Goal: Task Accomplishment & Management: Manage account settings

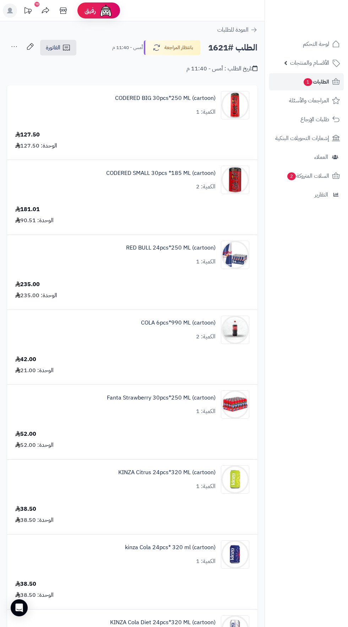
scroll to position [356, 0]
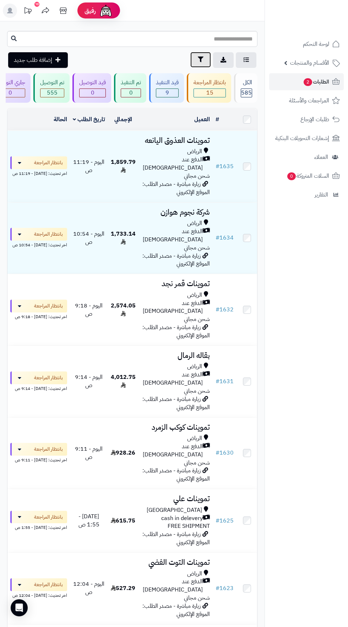
click at [201, 57] on icon "button" at bounding box center [201, 60] width 6 height 6
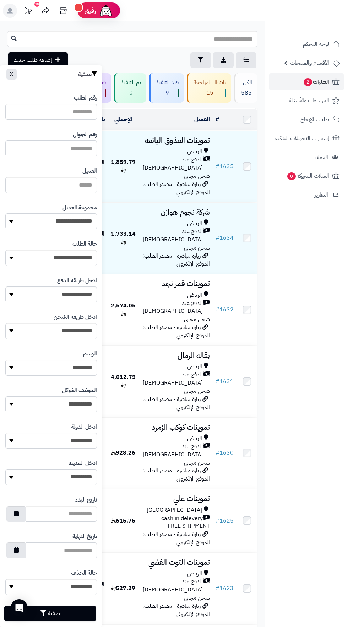
click at [76, 222] on select "**********" at bounding box center [51, 221] width 92 height 16
select select "*"
click at [76, 608] on button "تصفية" at bounding box center [50, 613] width 92 height 16
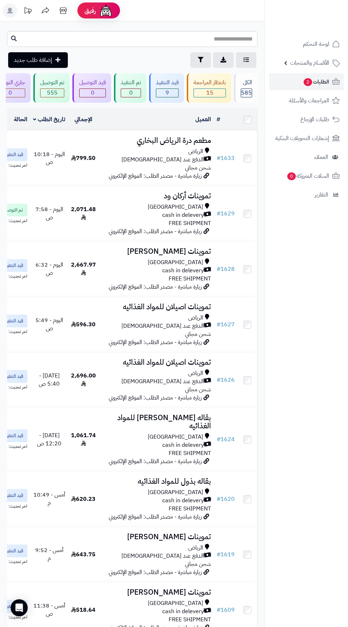
scroll to position [0, -23]
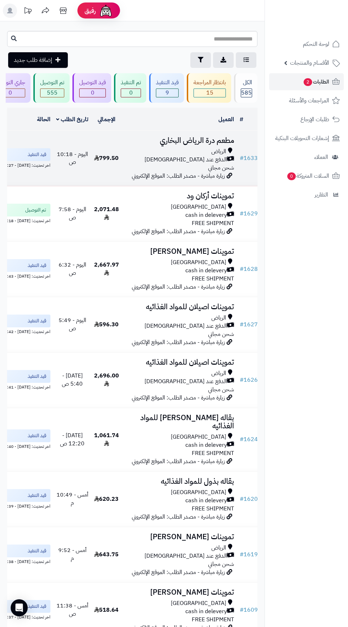
click at [199, 157] on span "الدفع عند [DEMOGRAPHIC_DATA]" at bounding box center [186, 160] width 82 height 8
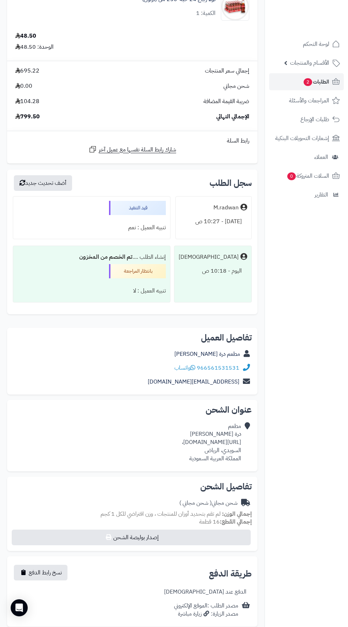
scroll to position [890, 0]
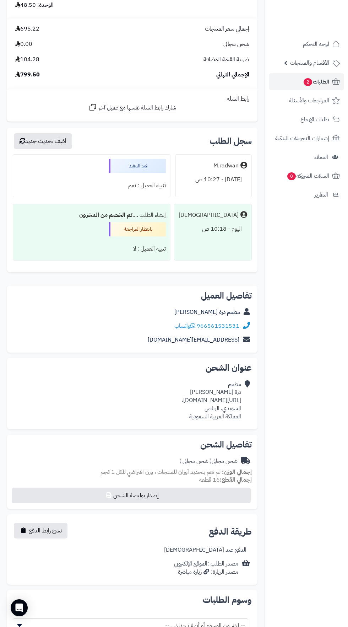
copy div "https://maps.app.goo.gl/XMbn8vcrWxT8gJJa6?g_st=awb،"
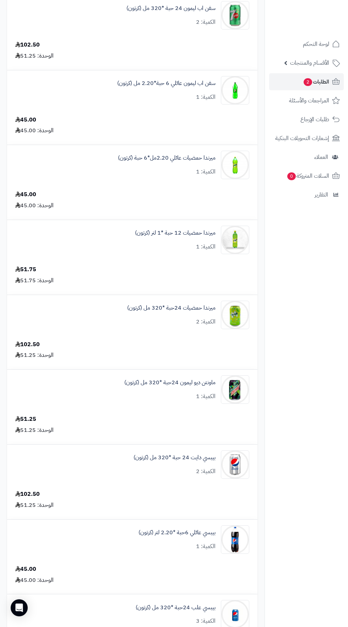
scroll to position [0, 0]
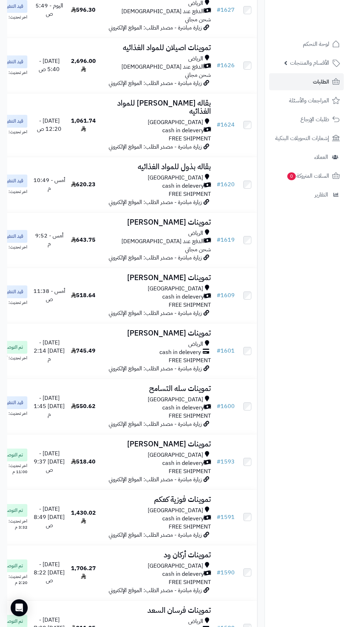
scroll to position [0, -23]
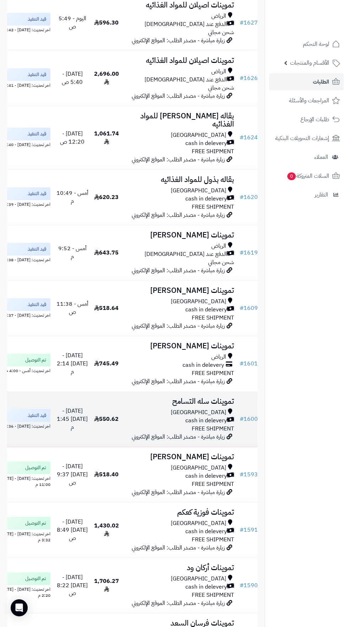
click at [203, 425] on span "cash in delevery" at bounding box center [207, 421] width 42 height 8
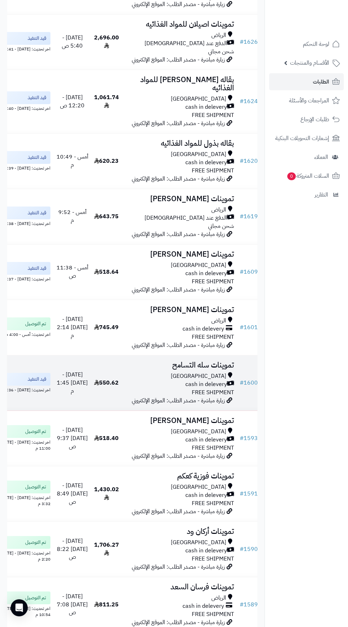
scroll to position [346, 0]
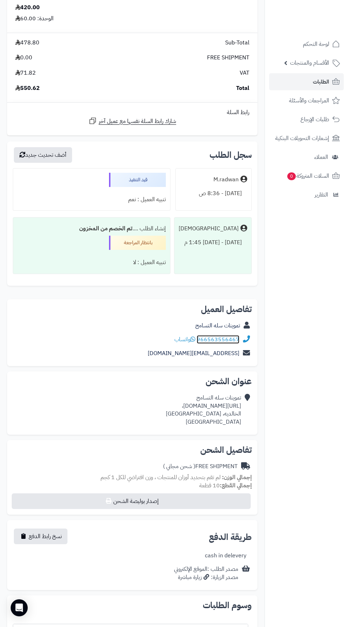
scroll to position [358, 0]
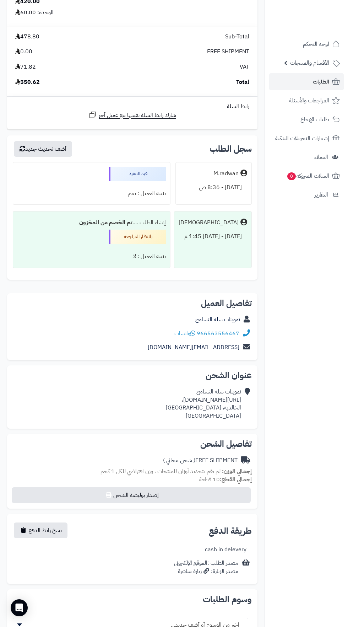
copy div "https://maps.app.goo.gl/Z1oMfF5jeLdAqMDdA،"
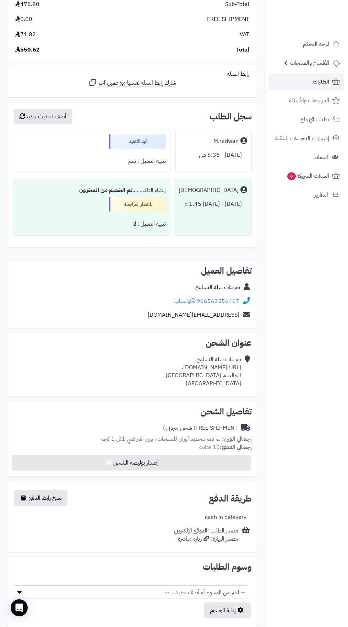
scroll to position [398, 0]
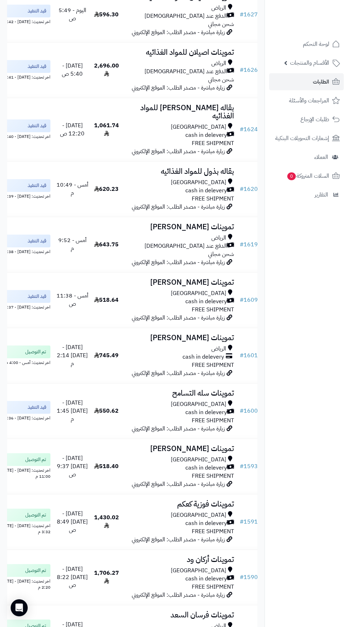
scroll to position [309, 0]
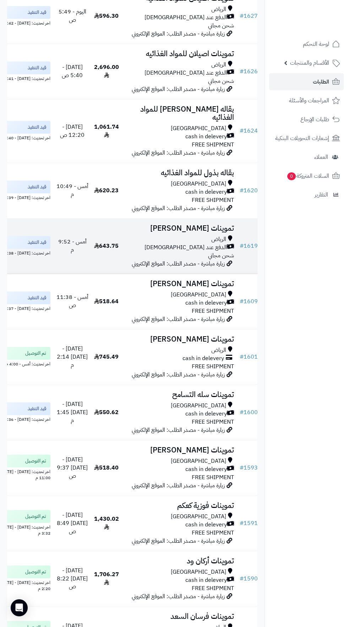
click at [192, 244] on div "الرياض" at bounding box center [179, 239] width 109 height 8
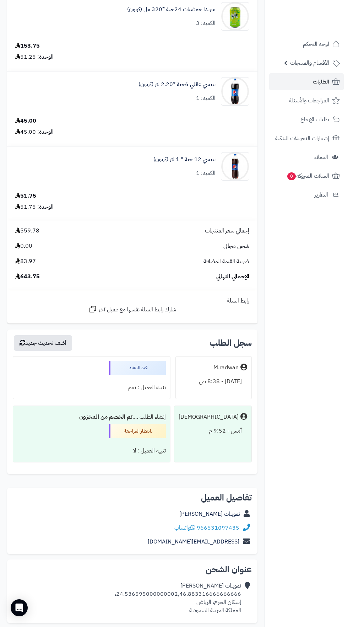
scroll to position [524, 0]
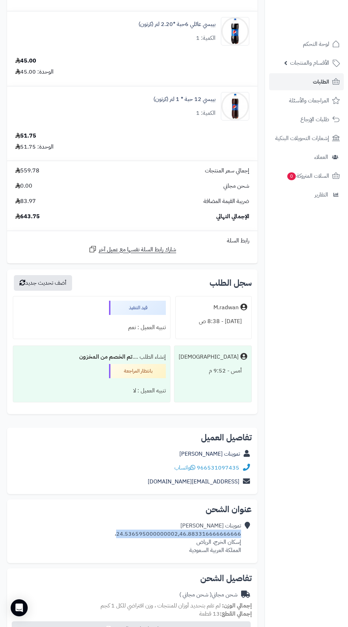
copy div "24.536595000000002,46.883316666666666"
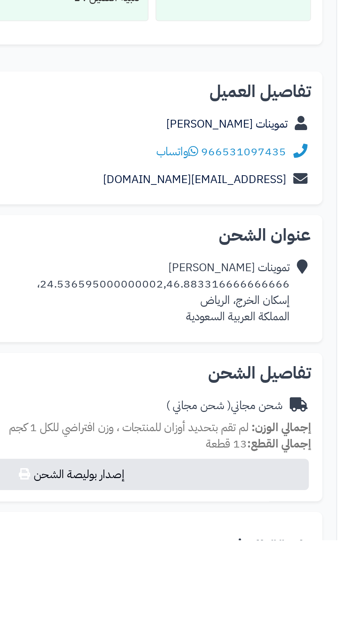
scroll to position [0, -2]
